Goal: Transaction & Acquisition: Purchase product/service

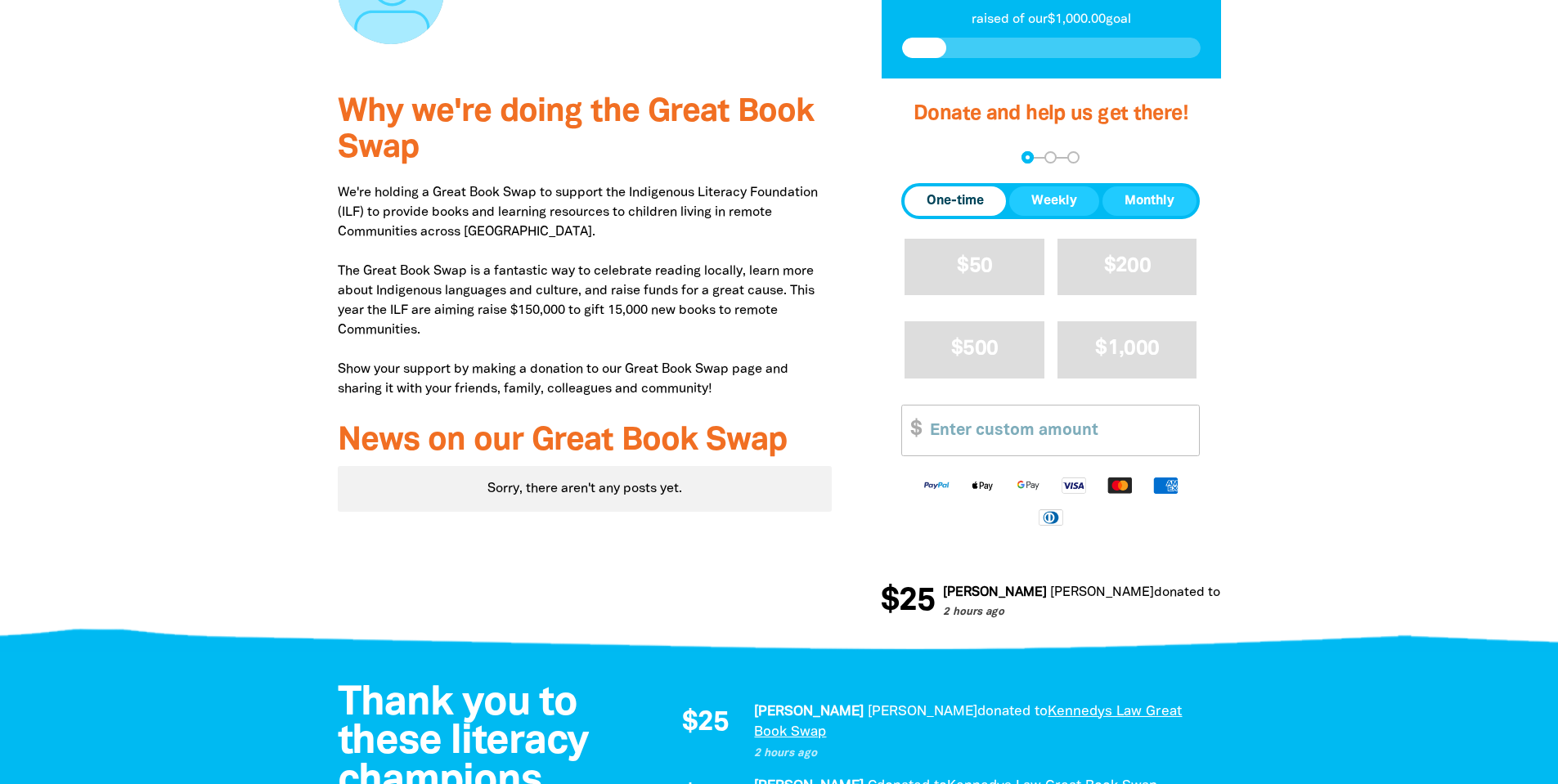
scroll to position [409, 0]
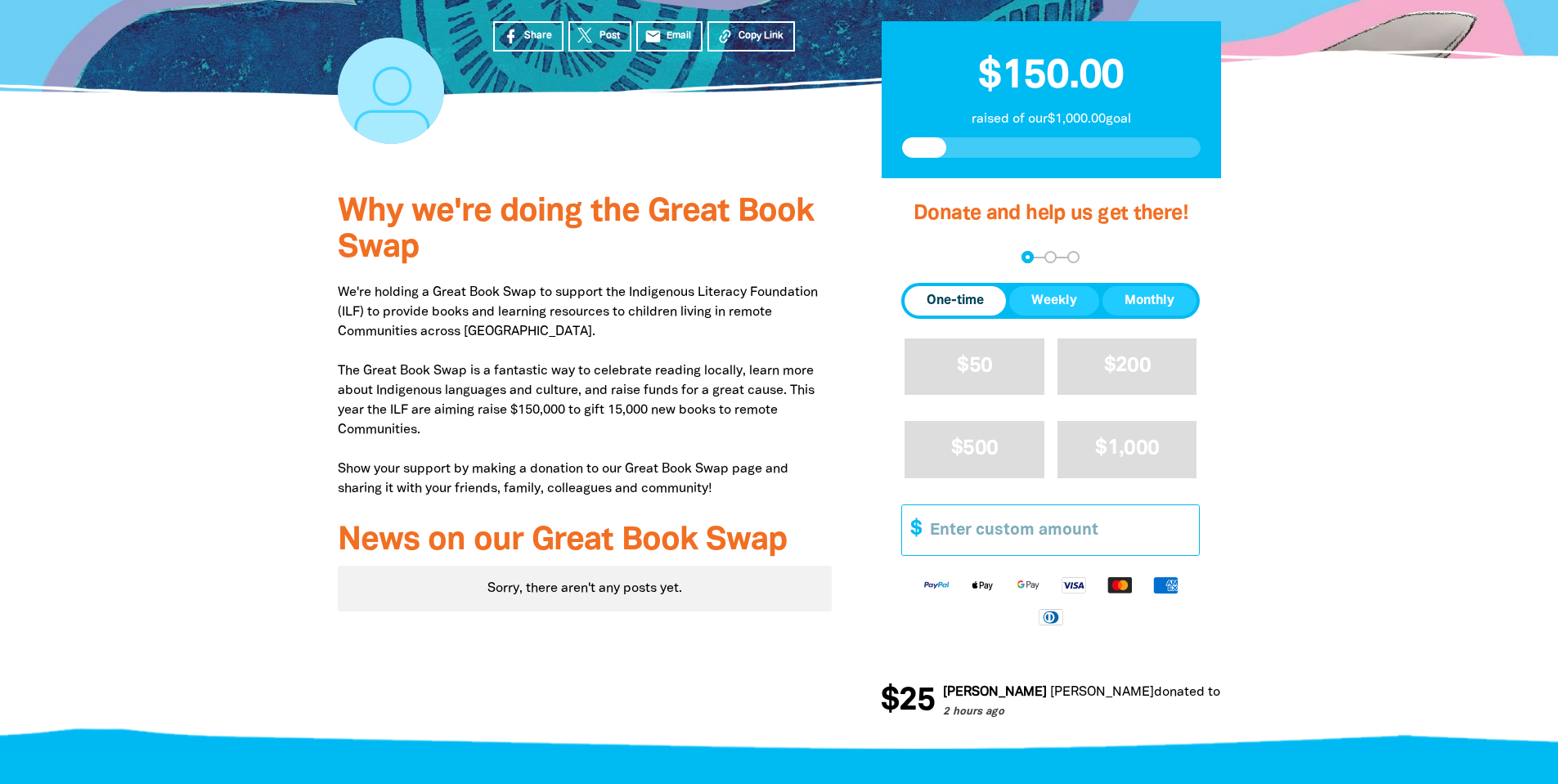
click at [979, 536] on input "Other Amount" at bounding box center [1059, 530] width 281 height 50
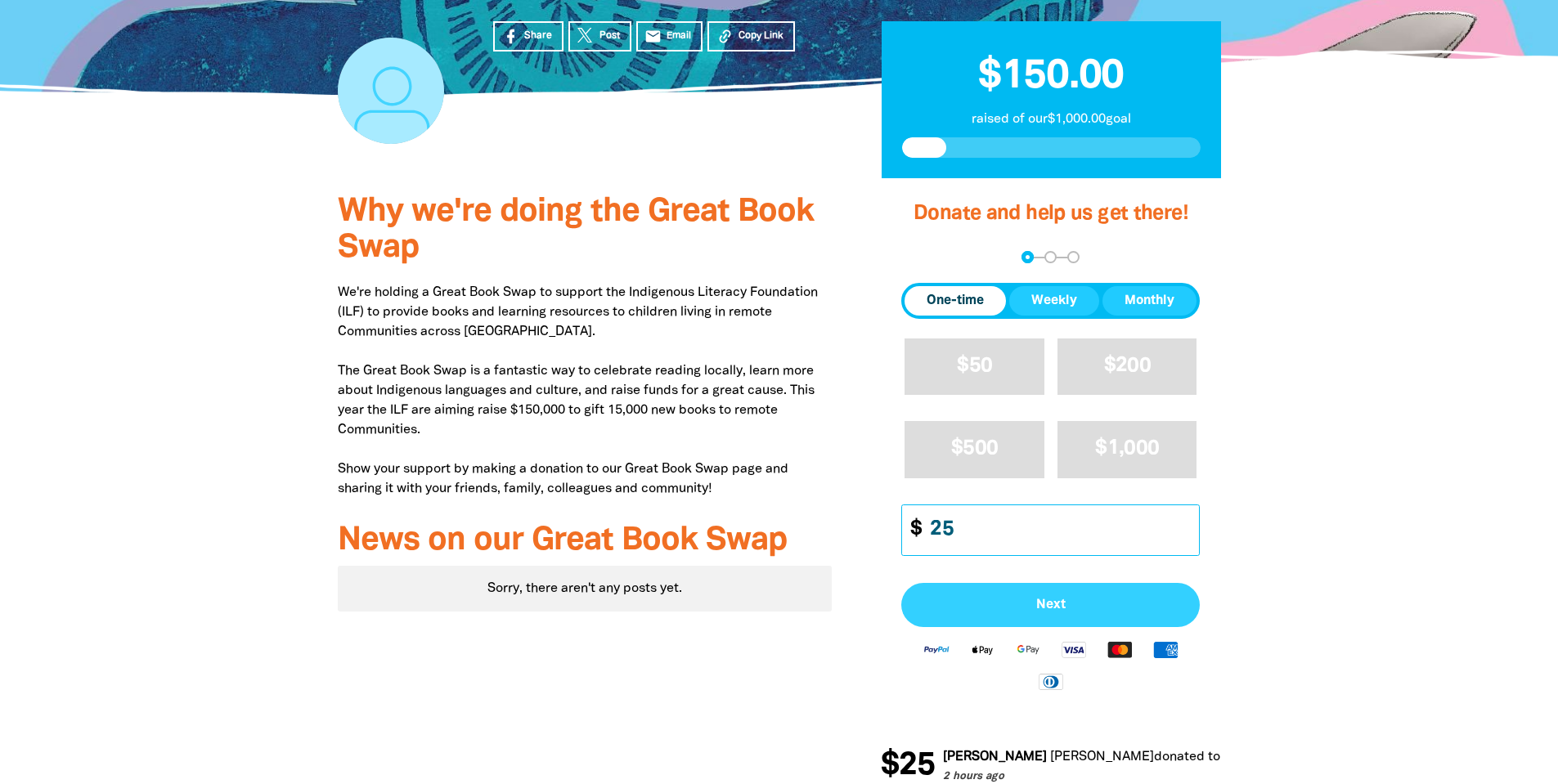
type input "25"
click at [1037, 606] on span "Next" at bounding box center [1050, 604] width 262 height 13
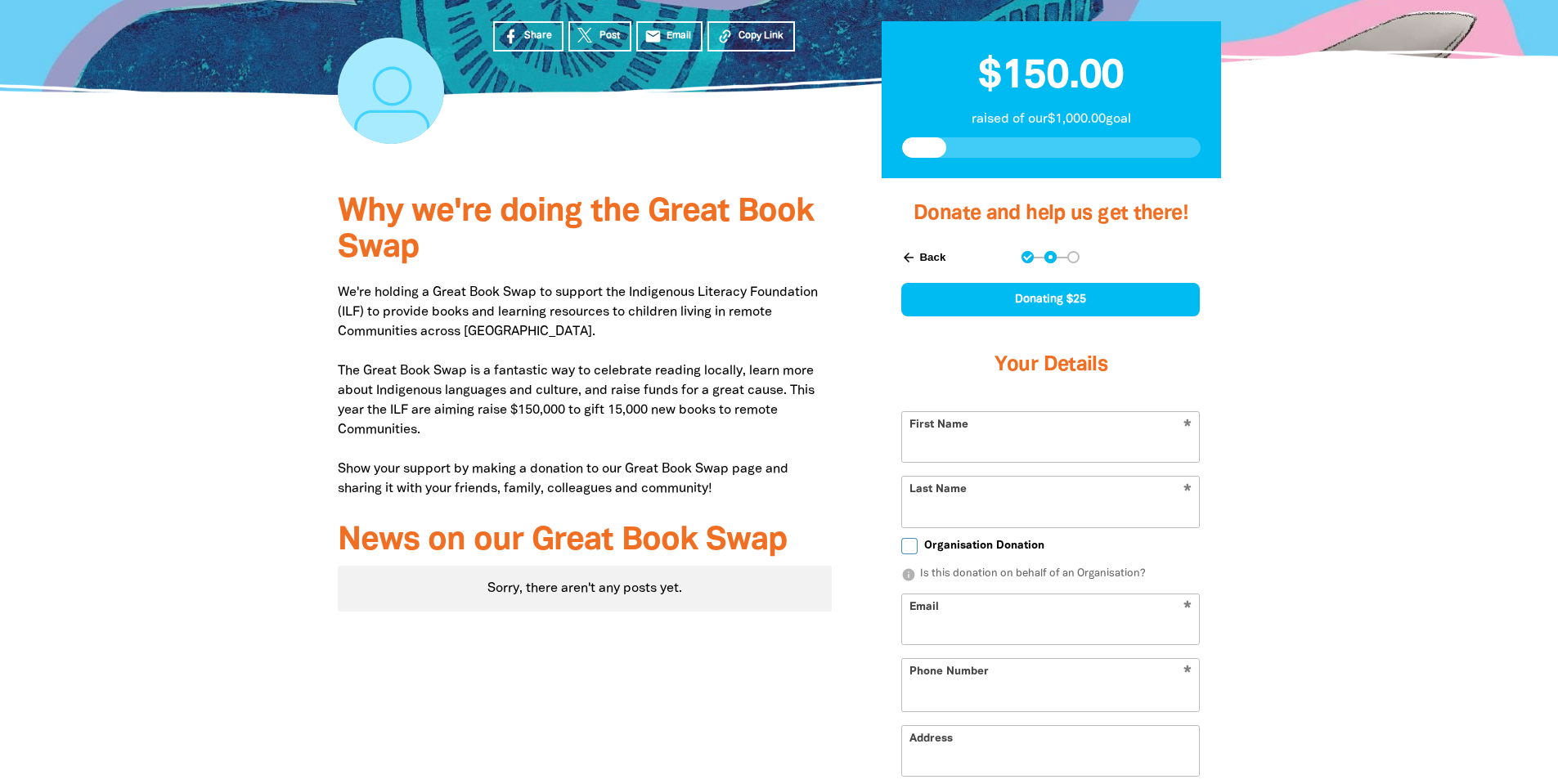
select select "AU"
click at [982, 433] on input "First Name" at bounding box center [1050, 437] width 297 height 50
type input "[PERSON_NAME]"
type input "Dudley"
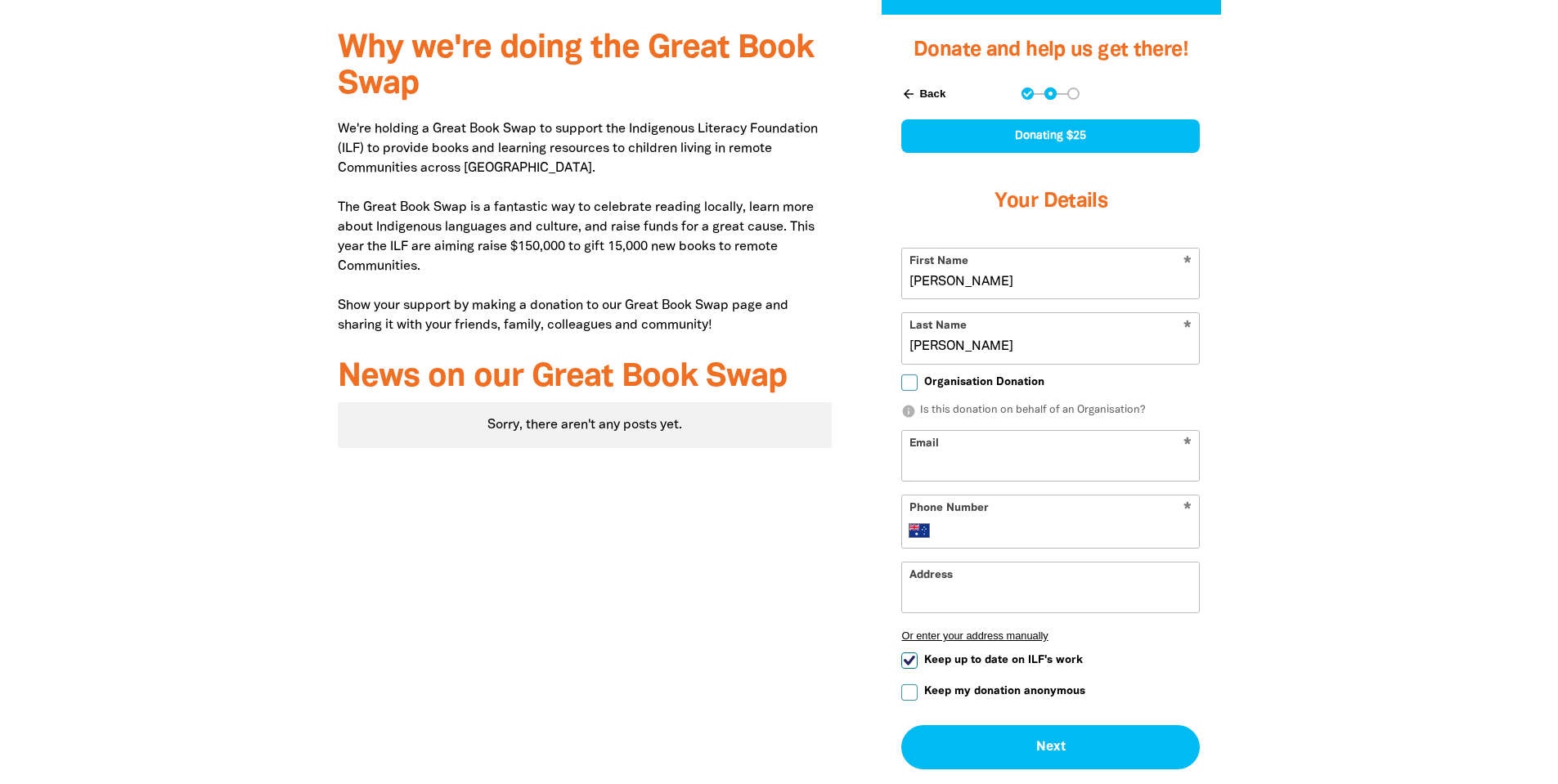
scroll to position [654, 0]
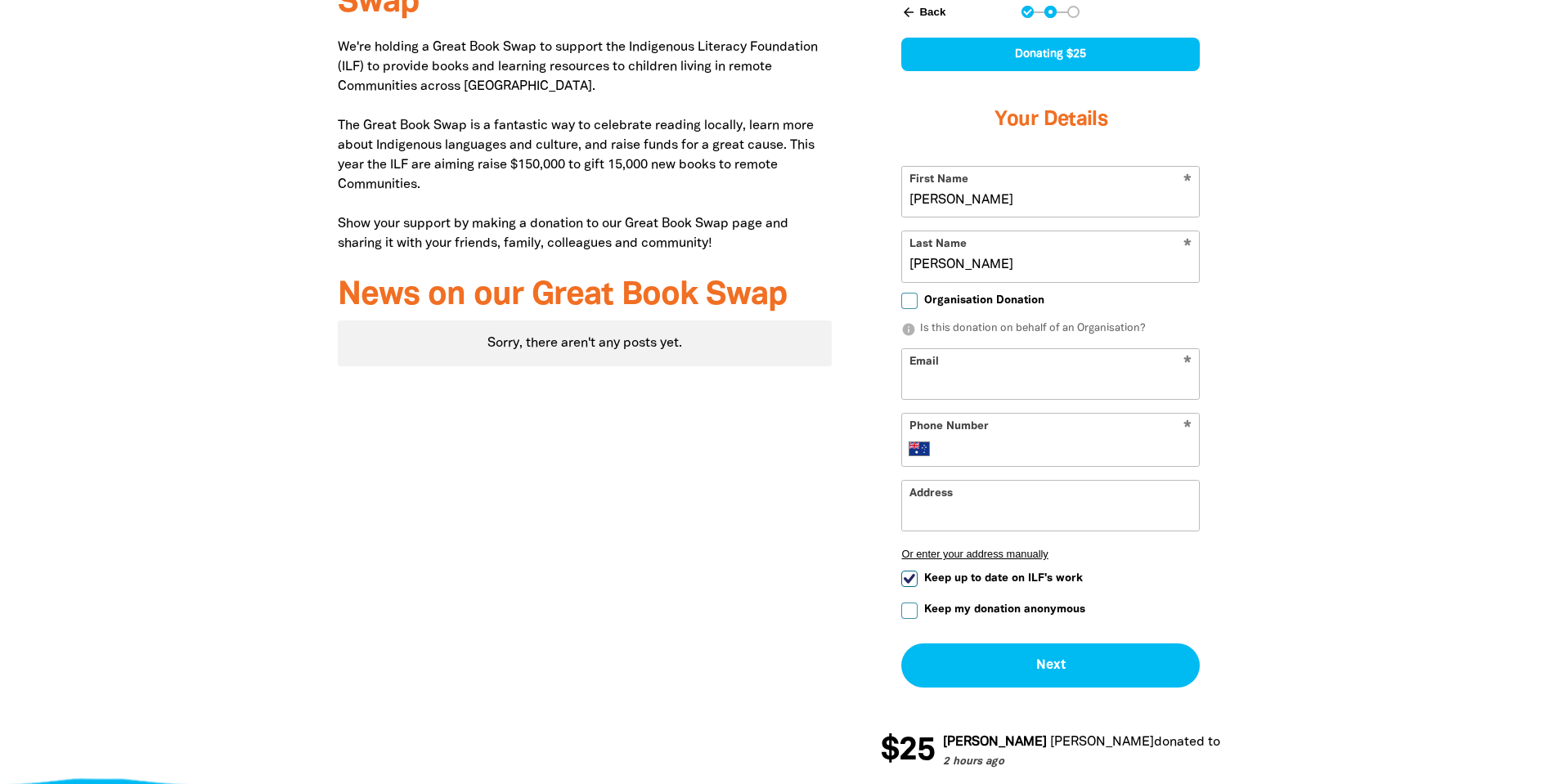
click at [980, 363] on input "Email" at bounding box center [1050, 374] width 297 height 50
type input "Spencer.Dudley@kennedyslaw.com"
click at [909, 581] on input "Keep up to date on ILF's work" at bounding box center [909, 579] width 17 height 17
checkbox input "false"
click at [997, 443] on input "Phone Number" at bounding box center [1067, 449] width 250 height 19
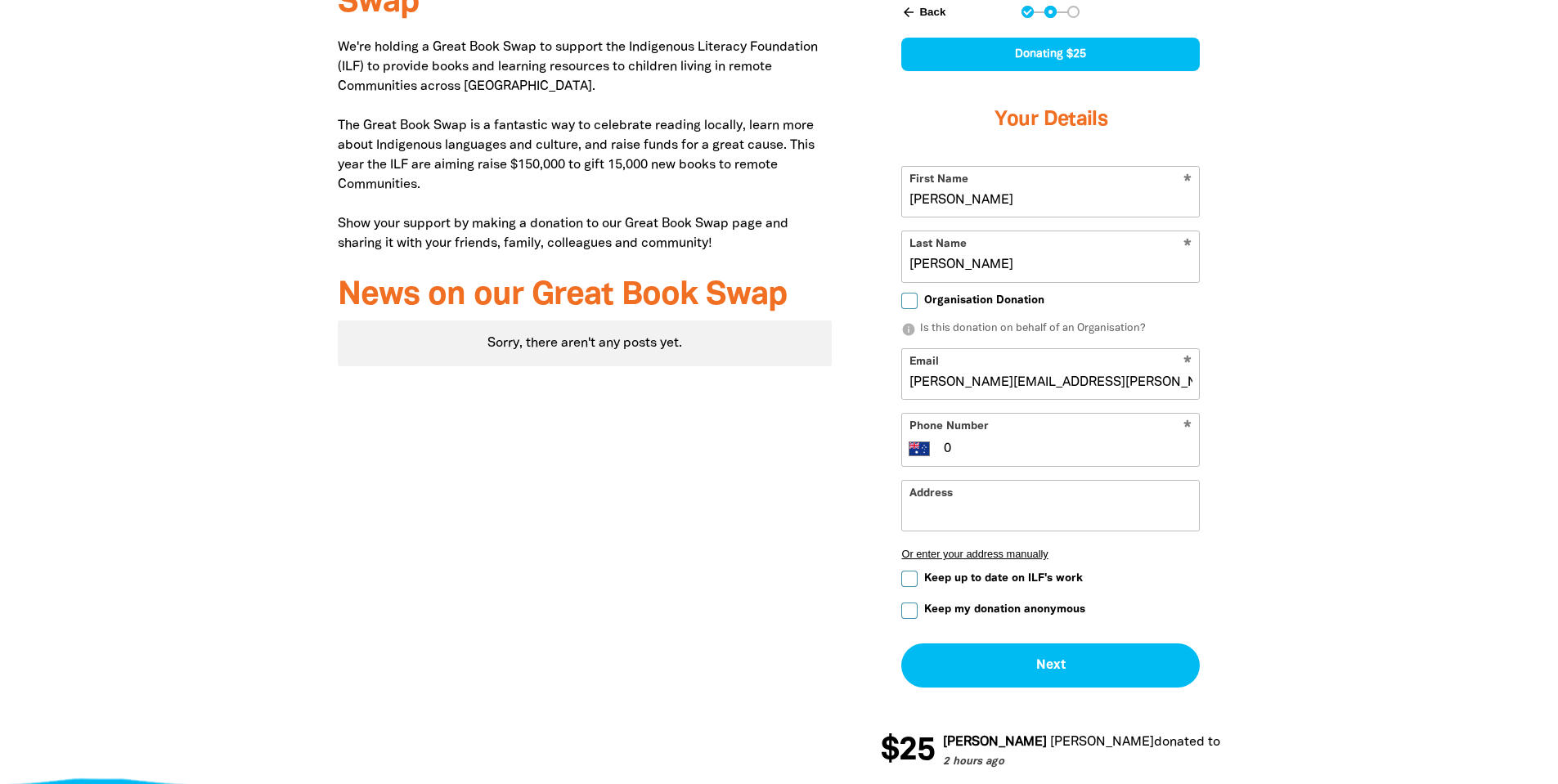
type input "0"
click at [947, 272] on input "Dudley" at bounding box center [1050, 256] width 297 height 50
type input "D"
click at [1350, 306] on div at bounding box center [779, 363] width 1558 height 860
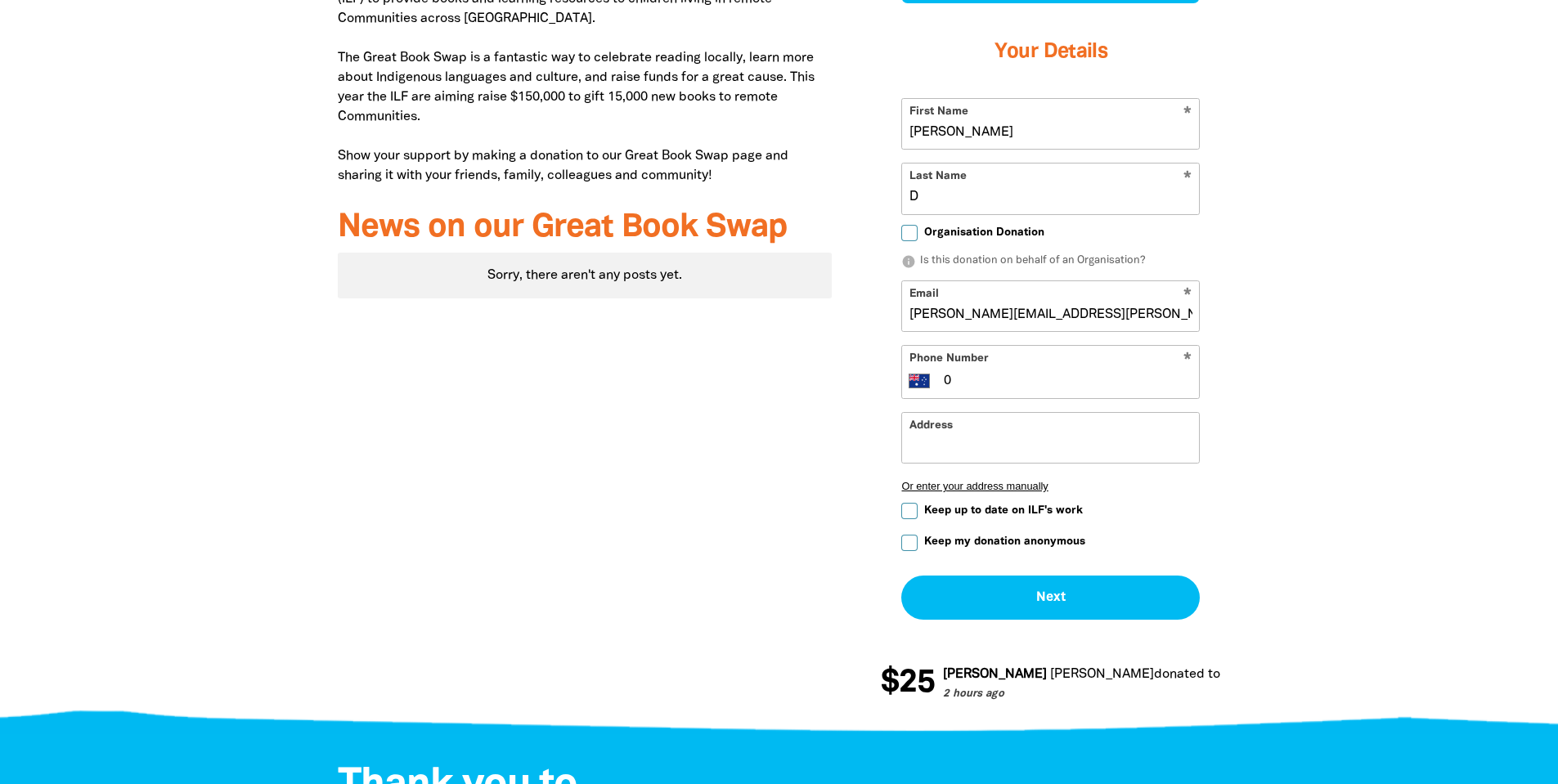
scroll to position [900, 0]
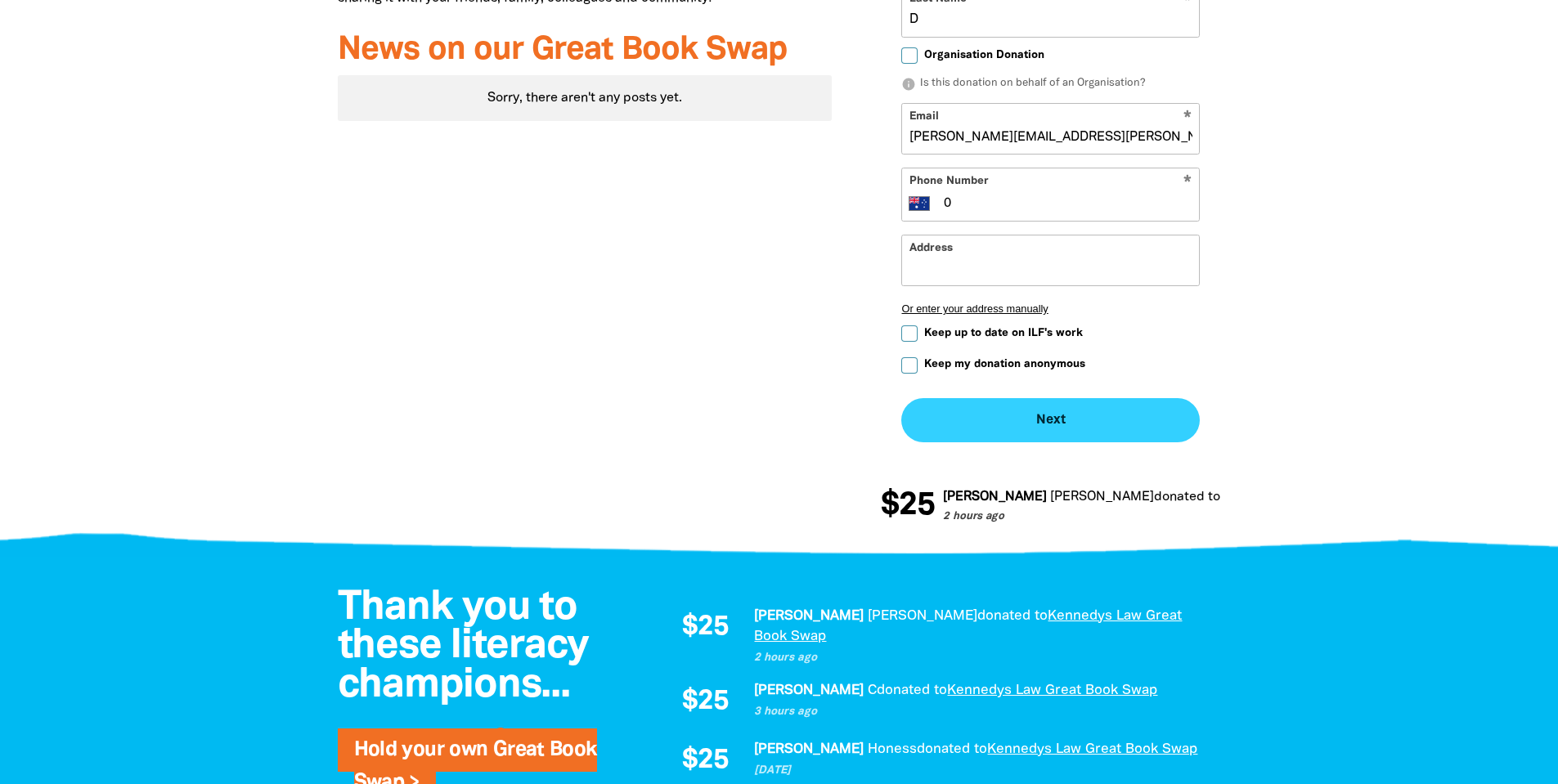
click at [1057, 427] on button "Next chevron_right" at bounding box center [1050, 420] width 298 height 44
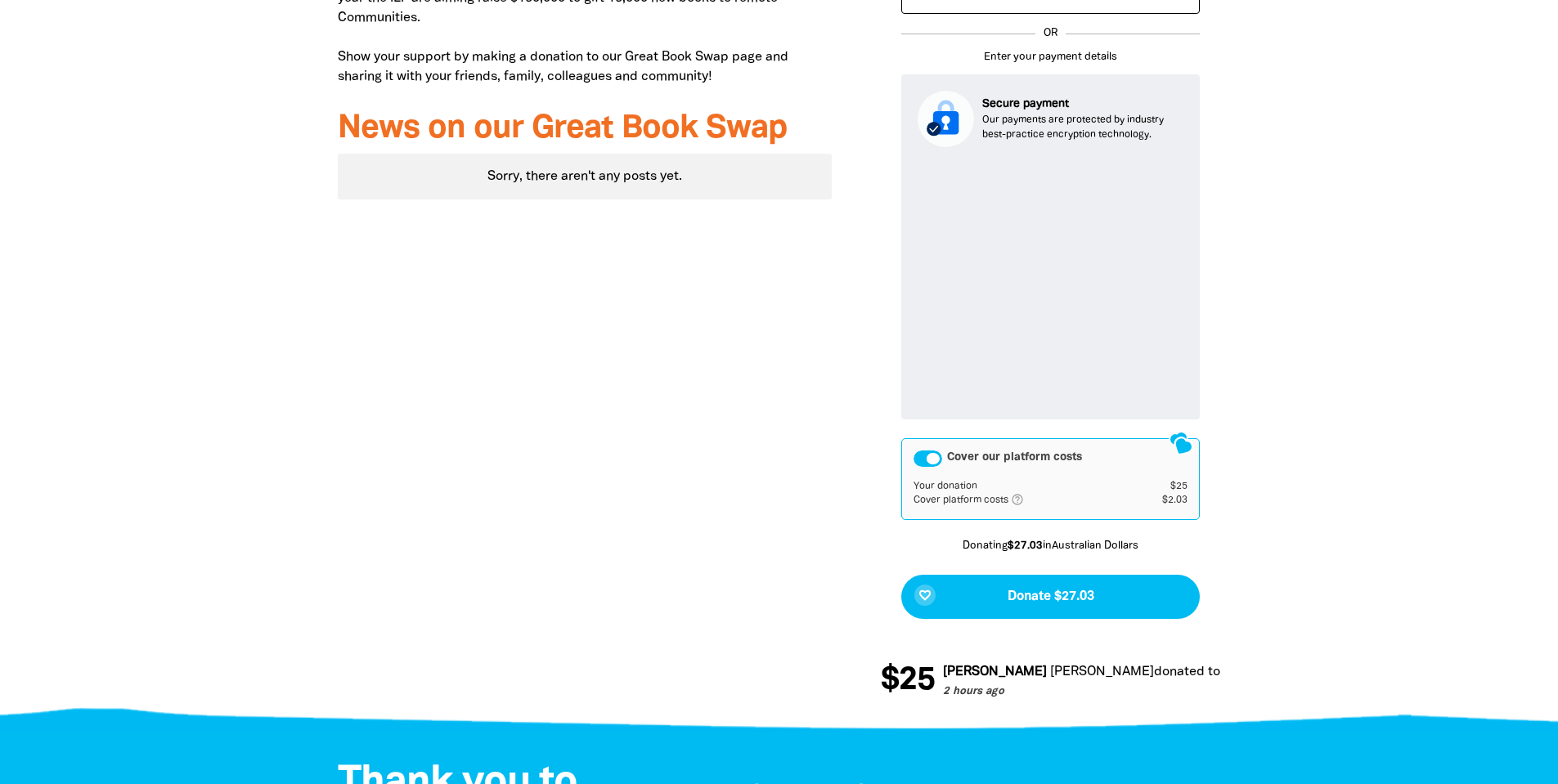
scroll to position [854, 0]
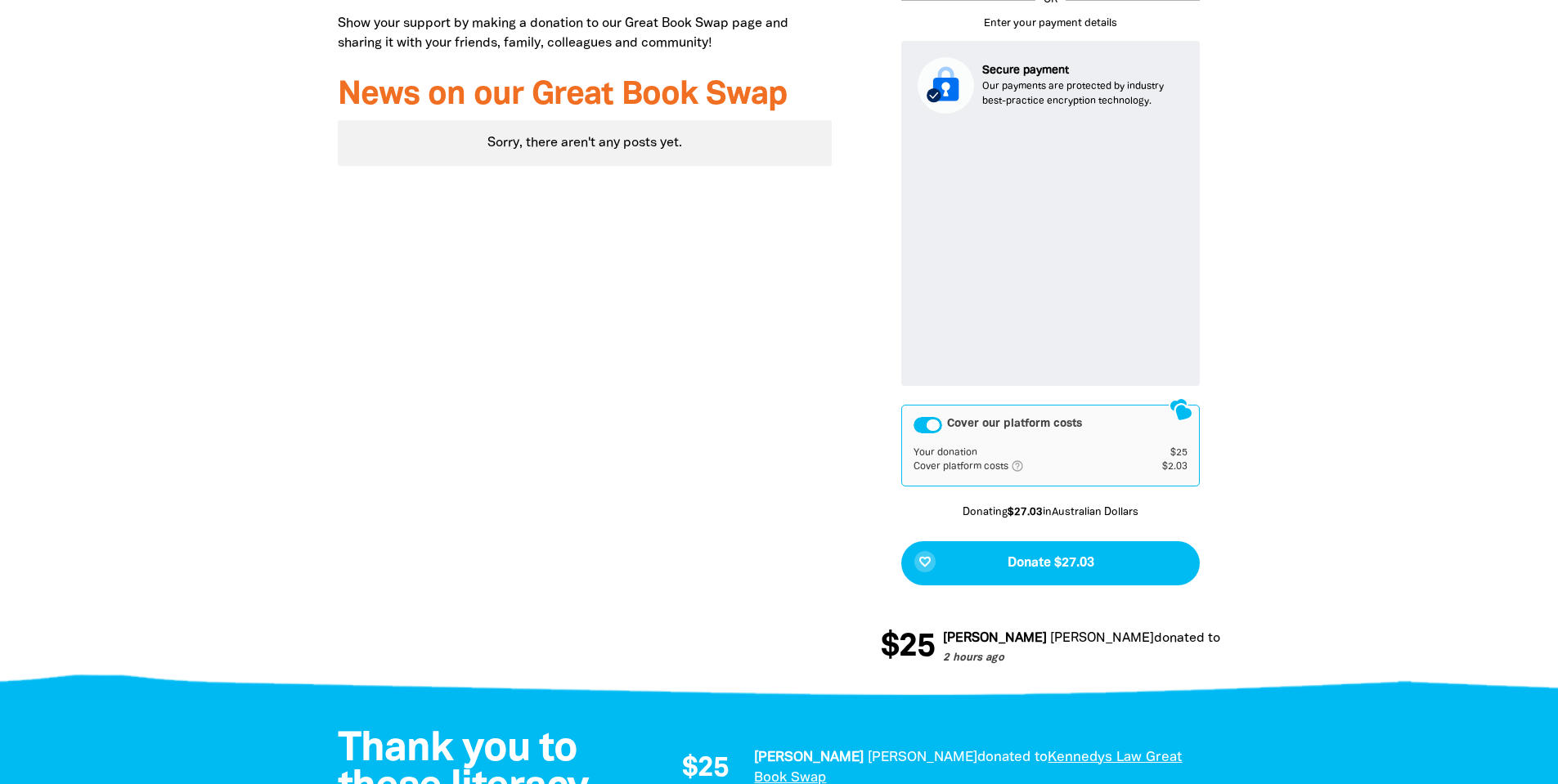
click at [1021, 465] on icon "help_outlined" at bounding box center [1024, 466] width 26 height 13
click at [1398, 309] on div at bounding box center [779, 210] width 1558 height 957
click at [1390, 342] on div at bounding box center [779, 210] width 1558 height 957
click at [1378, 441] on div at bounding box center [779, 210] width 1558 height 957
click at [769, 414] on div "Why we're doing the Great Book Swap We're holding a Great Book Swap to support …" at bounding box center [585, 210] width 544 height 957
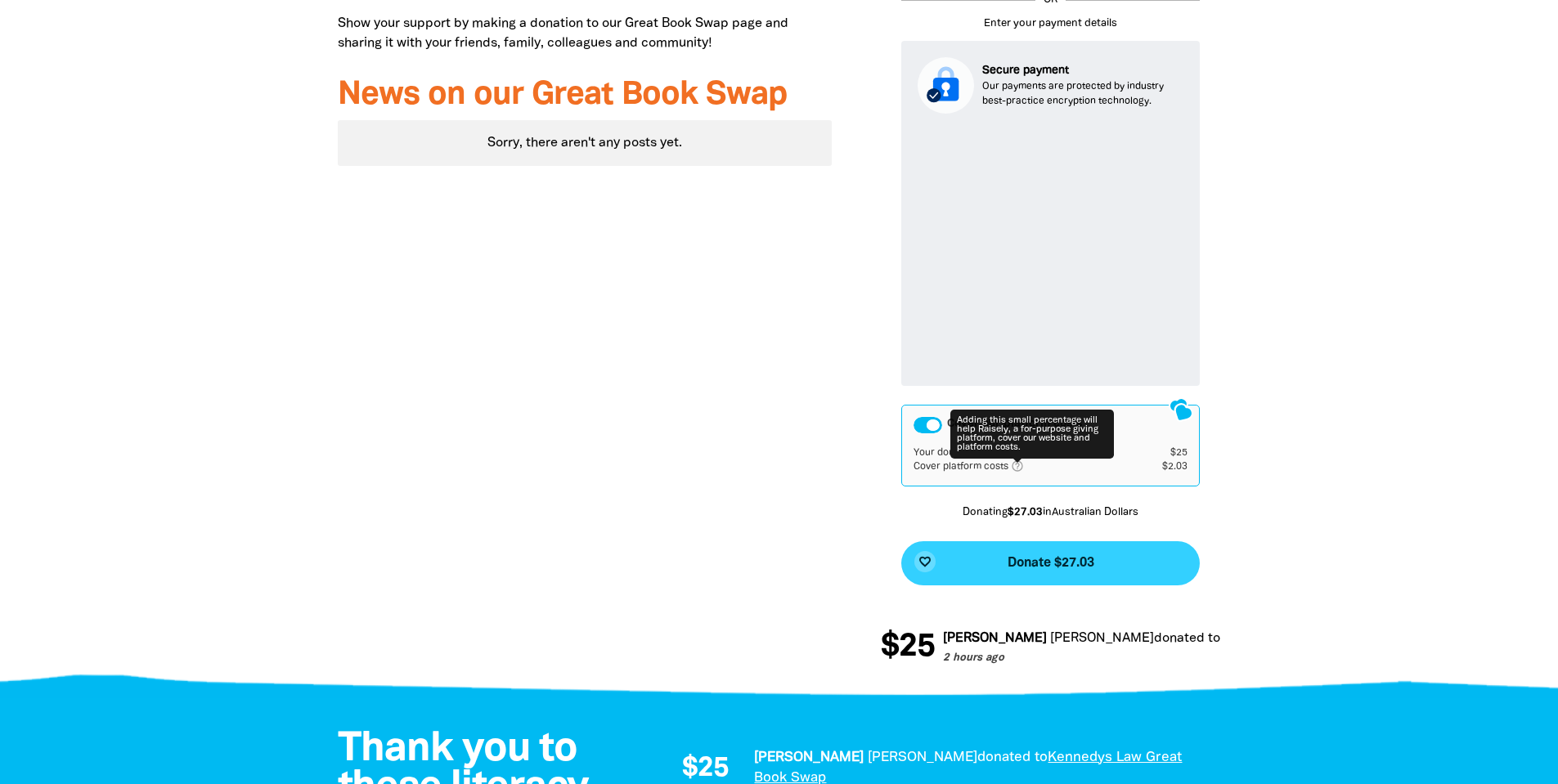
click at [1071, 563] on span "Donate $27.03" at bounding box center [1051, 563] width 87 height 13
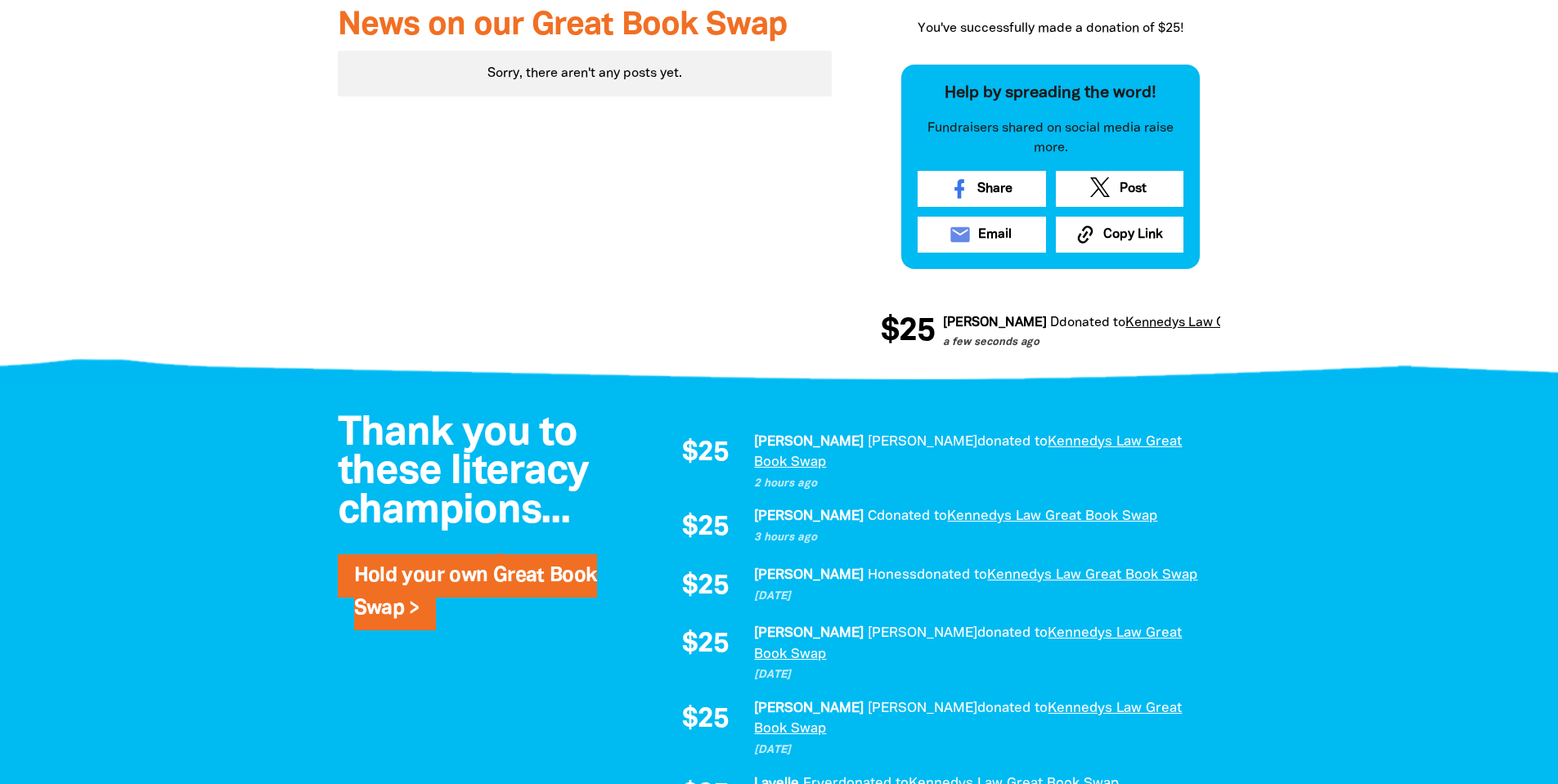
scroll to position [1025, 0]
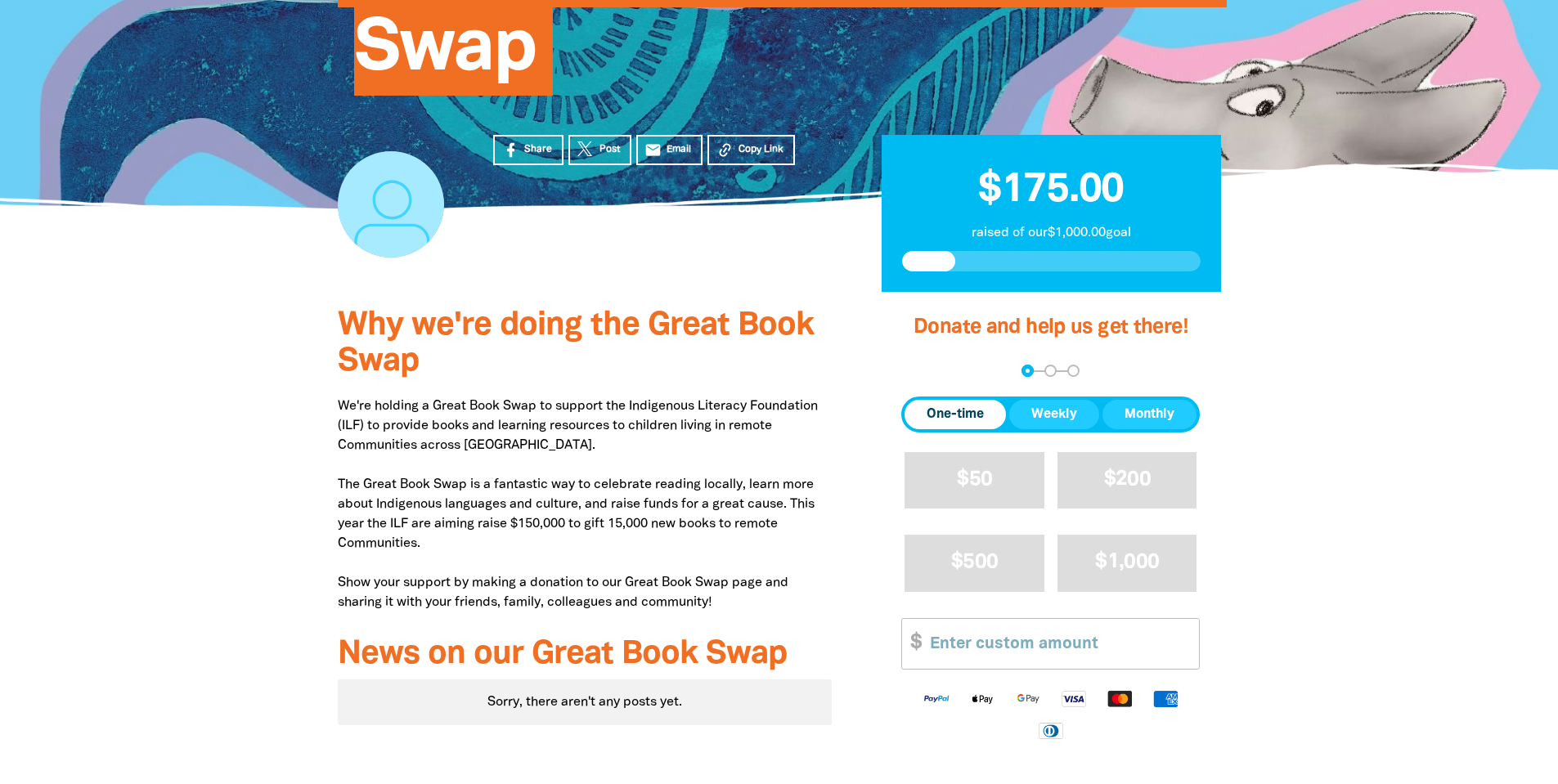
scroll to position [246, 0]
